Goal: Obtain resource: Download file/media

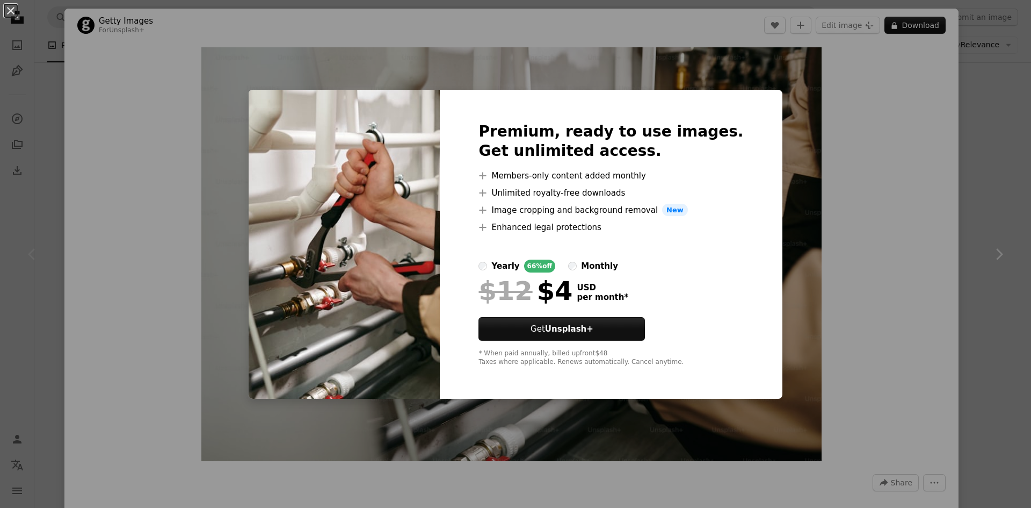
click at [153, 66] on div "An X shape Premium, ready to use images. Get unlimited access. A plus sign Memb…" at bounding box center [515, 254] width 1031 height 508
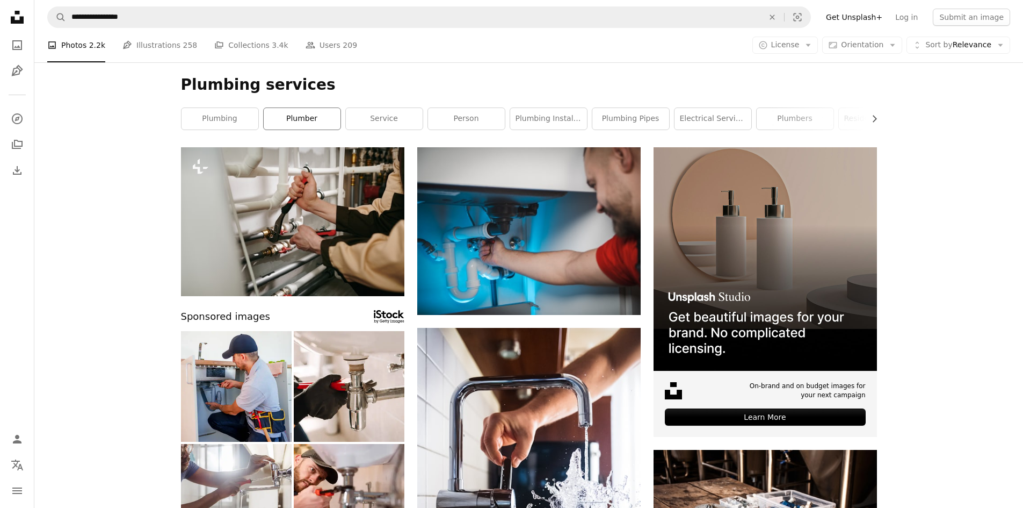
click at [302, 120] on link "plumber" at bounding box center [302, 118] width 77 height 21
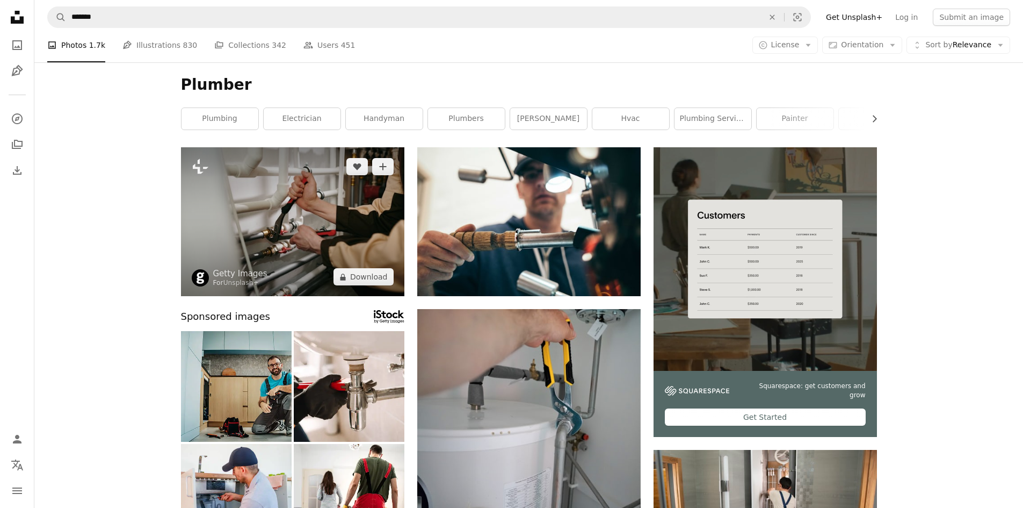
click at [242, 244] on img at bounding box center [292, 221] width 223 height 149
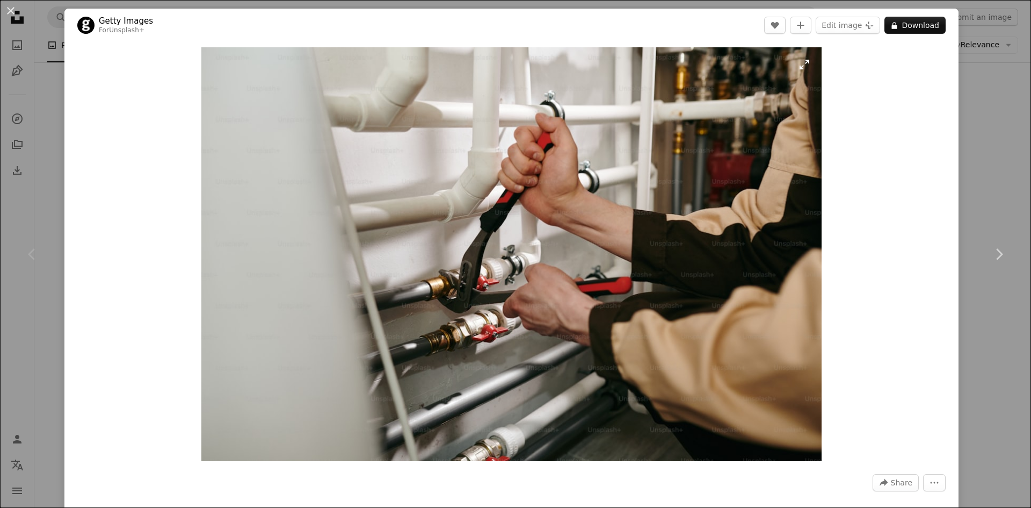
click at [562, 209] on img "Zoom in on this image" at bounding box center [511, 254] width 621 height 414
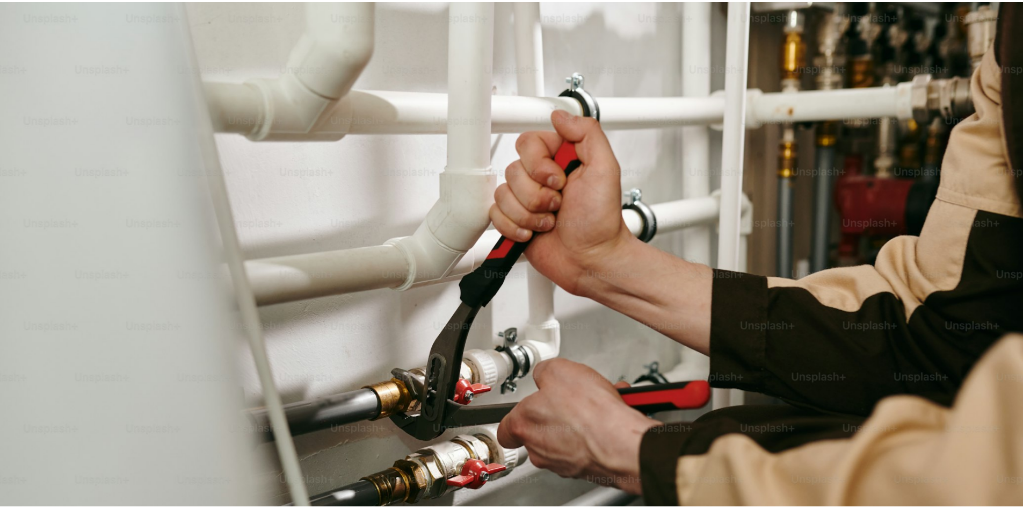
scroll to position [85, 0]
